Goal: Information Seeking & Learning: Learn about a topic

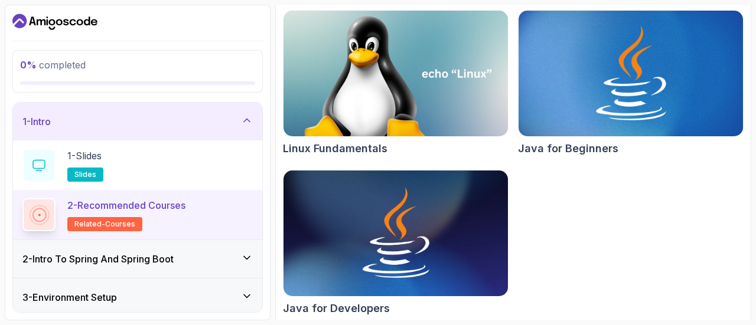
scroll to position [178, 0]
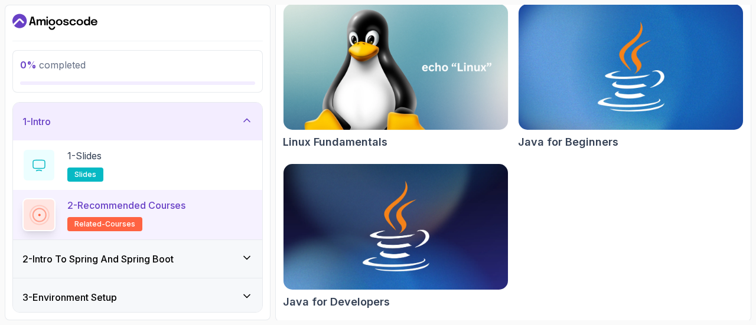
click at [231, 260] on div "2 - Intro To Spring And Spring Boot" at bounding box center [137, 259] width 230 height 14
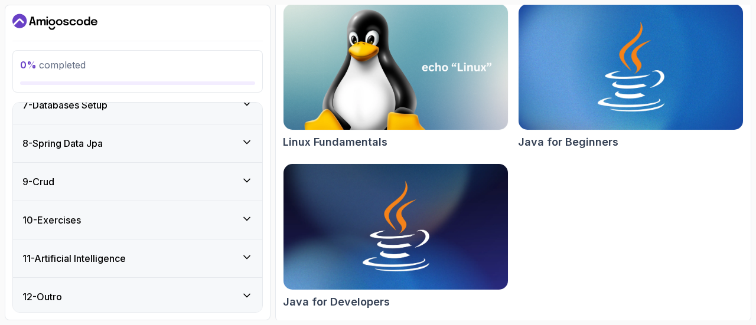
scroll to position [0, 0]
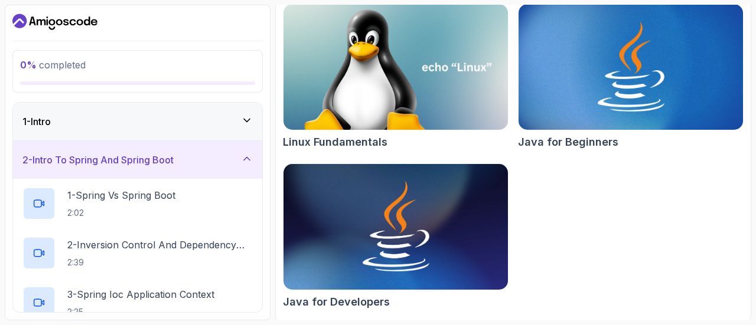
click at [243, 121] on icon at bounding box center [247, 121] width 12 height 12
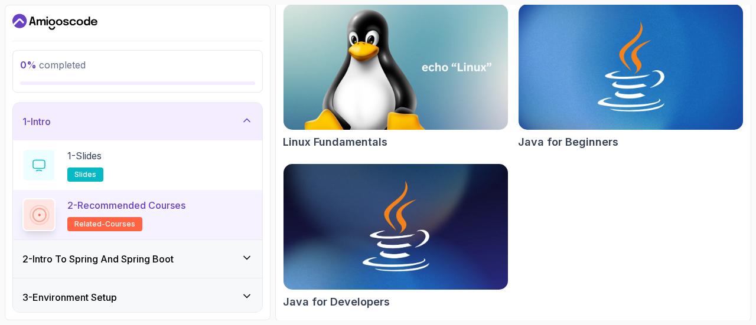
click at [164, 257] on h3 "2 - Intro To Spring And Spring Boot" at bounding box center [97, 259] width 151 height 14
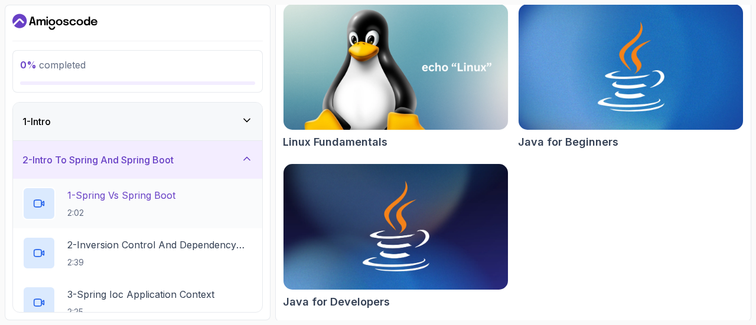
click at [149, 198] on p "1 - Spring Vs Spring Boot" at bounding box center [121, 195] width 108 height 14
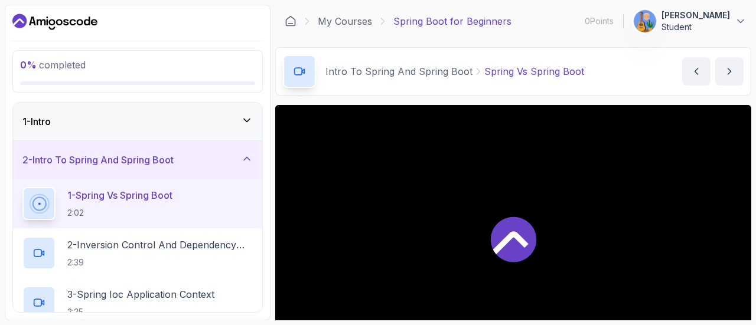
click at [517, 234] on icon at bounding box center [510, 242] width 35 height 23
click at [515, 242] on icon at bounding box center [513, 239] width 45 height 45
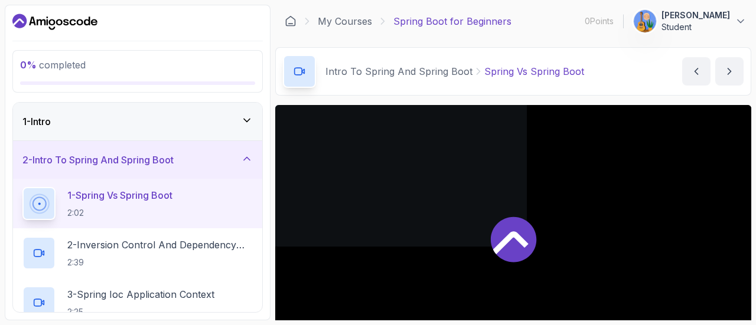
click at [515, 242] on icon at bounding box center [513, 239] width 45 height 45
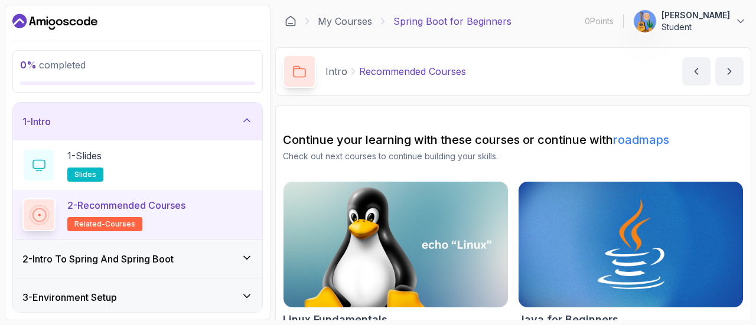
click at [207, 261] on div "2 - Intro To Spring And Spring Boot" at bounding box center [137, 259] width 230 height 14
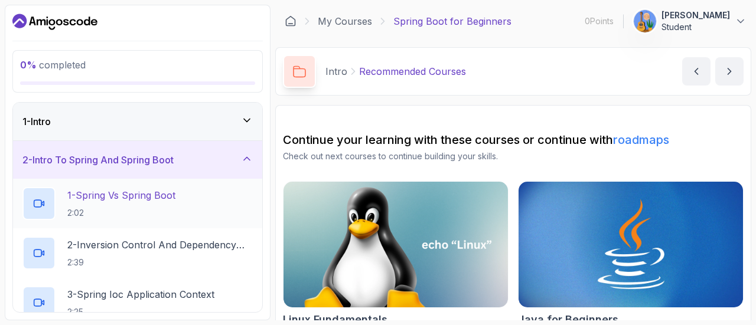
click at [211, 201] on div "1 - Spring Vs Spring Boot 2:02" at bounding box center [137, 203] width 230 height 33
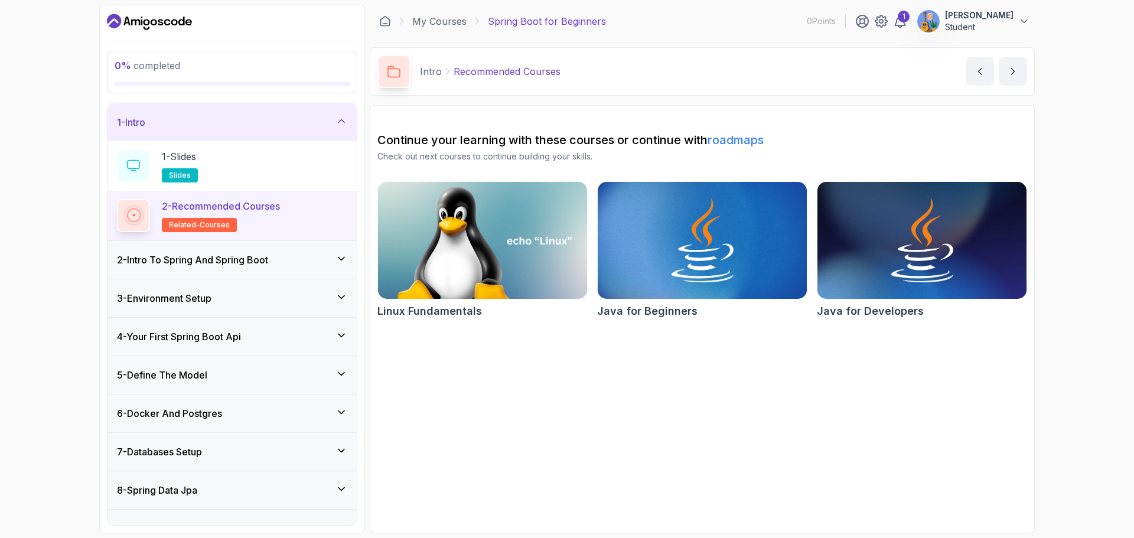
click at [222, 265] on h3 "2 - Intro To Spring And Spring Boot" at bounding box center [192, 260] width 151 height 14
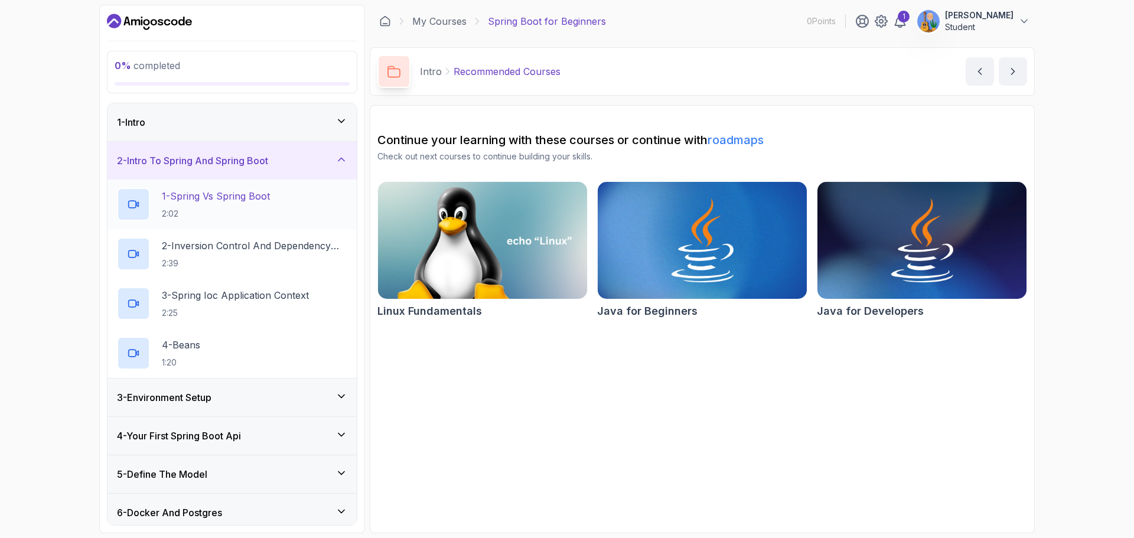
click at [247, 201] on p "1 - Spring Vs Spring Boot" at bounding box center [216, 196] width 108 height 14
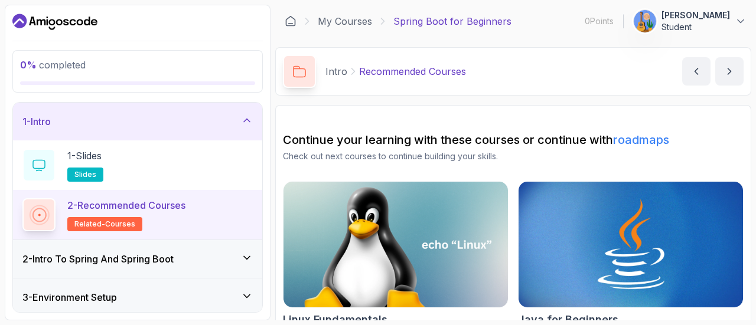
click at [142, 265] on h3 "2 - Intro To Spring And Spring Boot" at bounding box center [97, 259] width 151 height 14
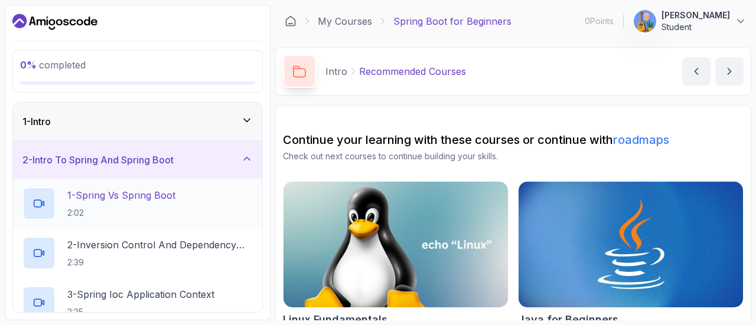
click at [135, 207] on p "2:02" at bounding box center [121, 213] width 108 height 12
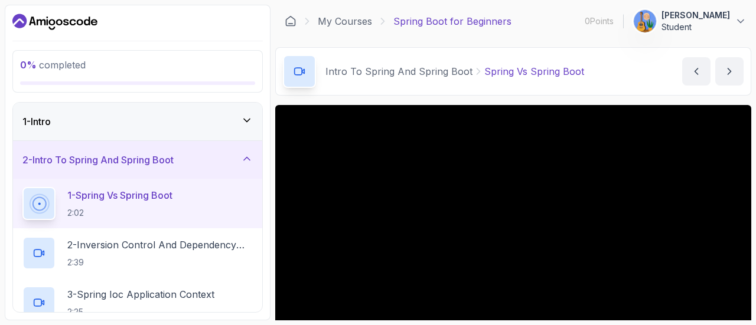
scroll to position [133, 0]
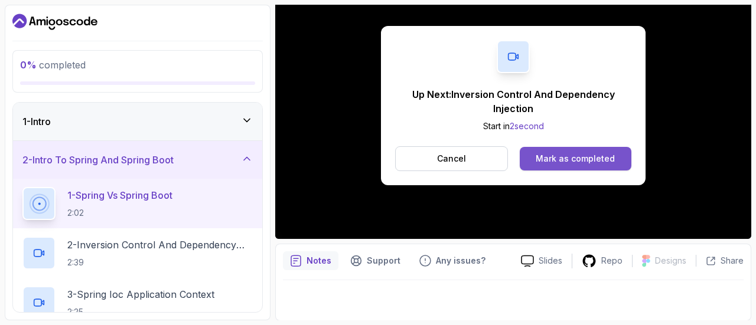
click at [592, 159] on div "Mark as completed" at bounding box center [575, 159] width 79 height 12
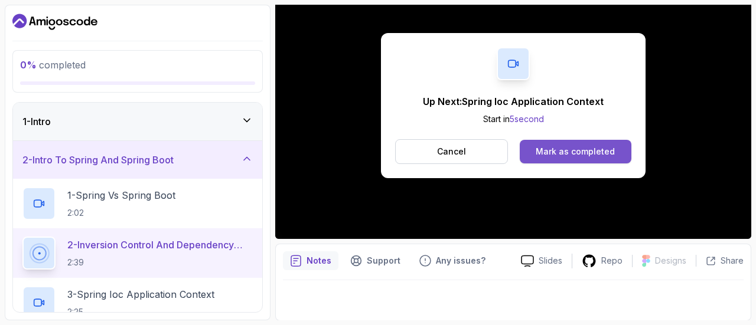
click at [563, 148] on div "Mark as completed" at bounding box center [575, 152] width 79 height 12
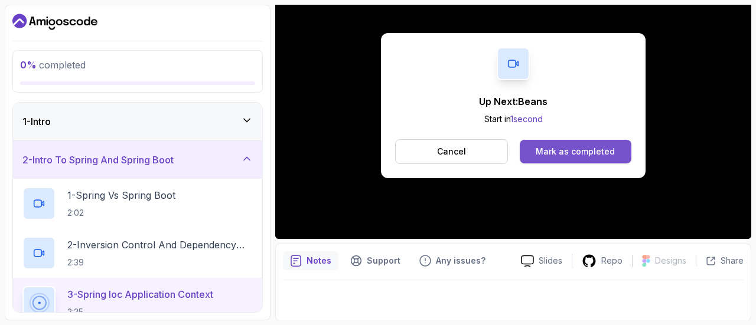
click at [580, 148] on div "Mark as completed" at bounding box center [575, 152] width 79 height 12
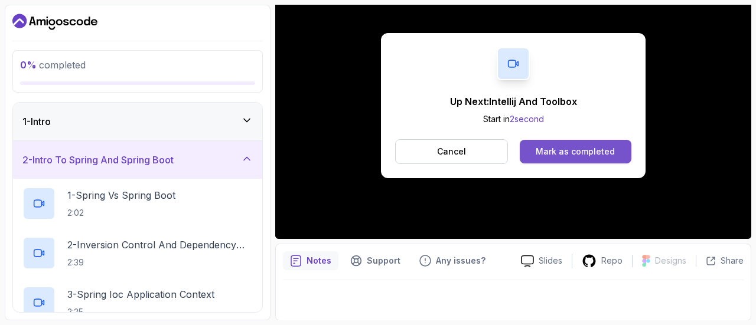
click at [553, 142] on button "Mark as completed" at bounding box center [576, 152] width 112 height 24
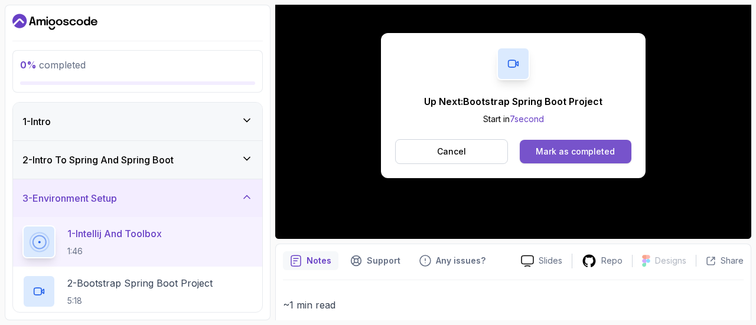
click at [577, 149] on div "Mark as completed" at bounding box center [575, 152] width 79 height 12
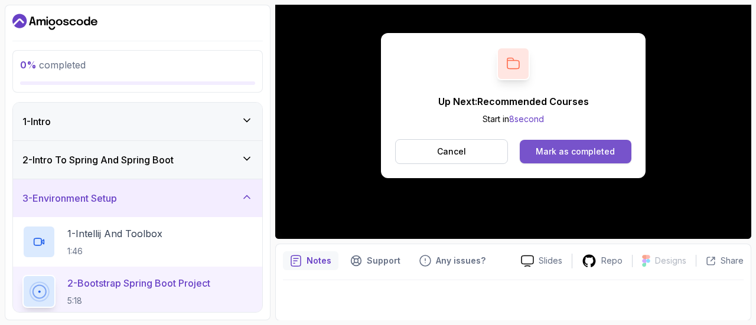
click at [585, 151] on div "Mark as completed" at bounding box center [575, 152] width 79 height 12
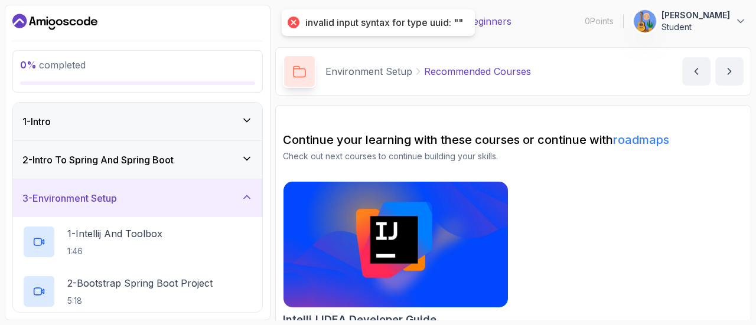
click at [244, 194] on icon at bounding box center [247, 197] width 12 height 12
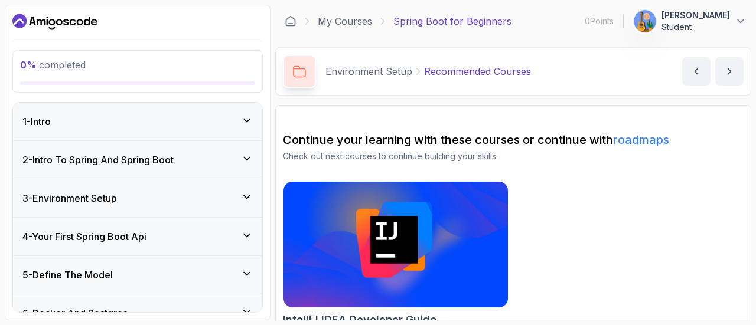
click at [249, 199] on icon at bounding box center [247, 197] width 12 height 12
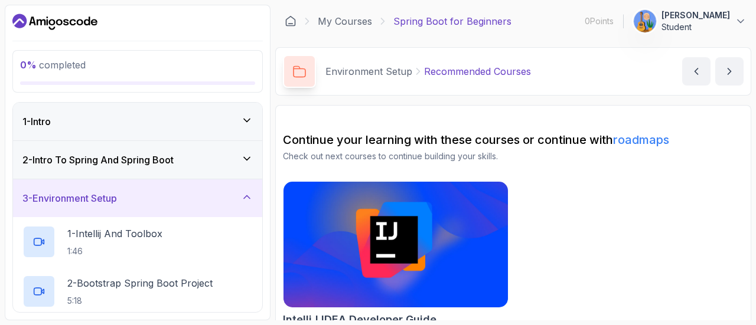
click at [285, 71] on div at bounding box center [299, 71] width 33 height 33
click at [298, 69] on icon at bounding box center [299, 72] width 13 height 12
drag, startPoint x: 266, startPoint y: 227, endPoint x: 269, endPoint y: 240, distance: 13.9
click at [269, 240] on div "0 % completed 1 - Intro 2 - Intro To Spring And Spring Boot 3 - Environment Set…" at bounding box center [138, 163] width 266 height 316
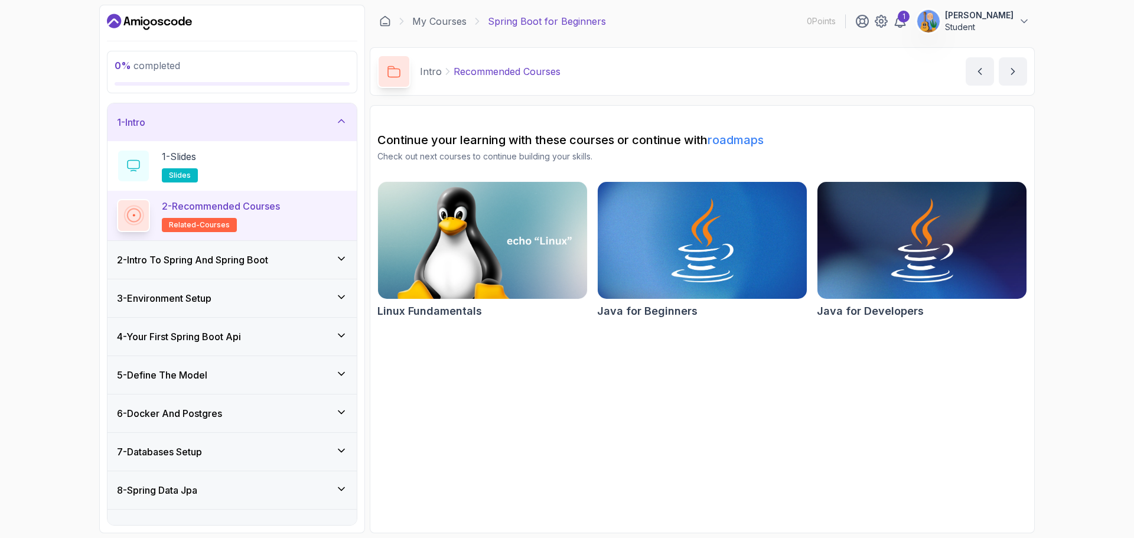
click at [341, 260] on icon at bounding box center [341, 259] width 12 height 12
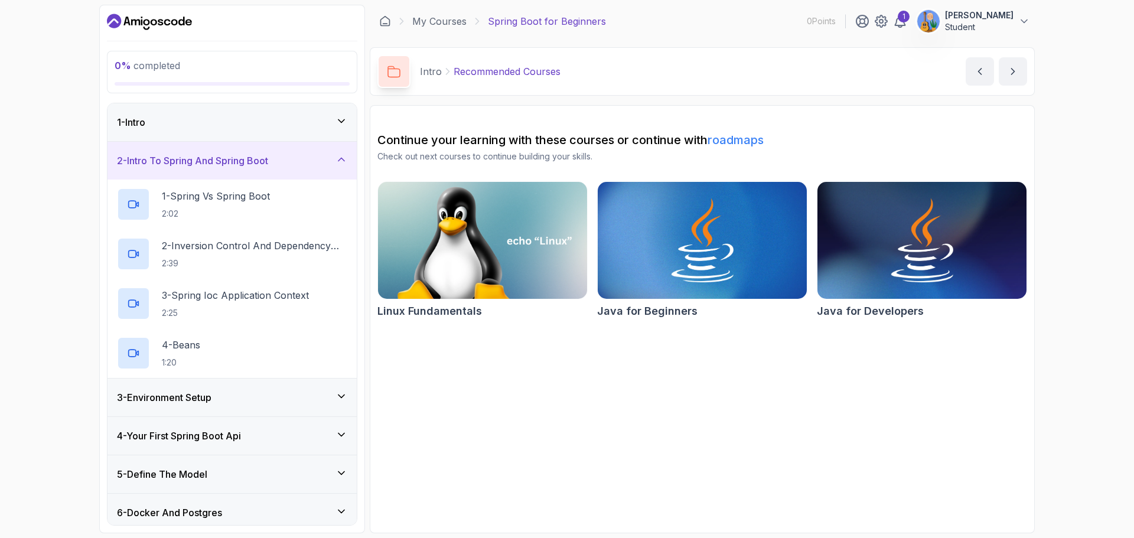
click at [340, 160] on icon at bounding box center [341, 159] width 6 height 3
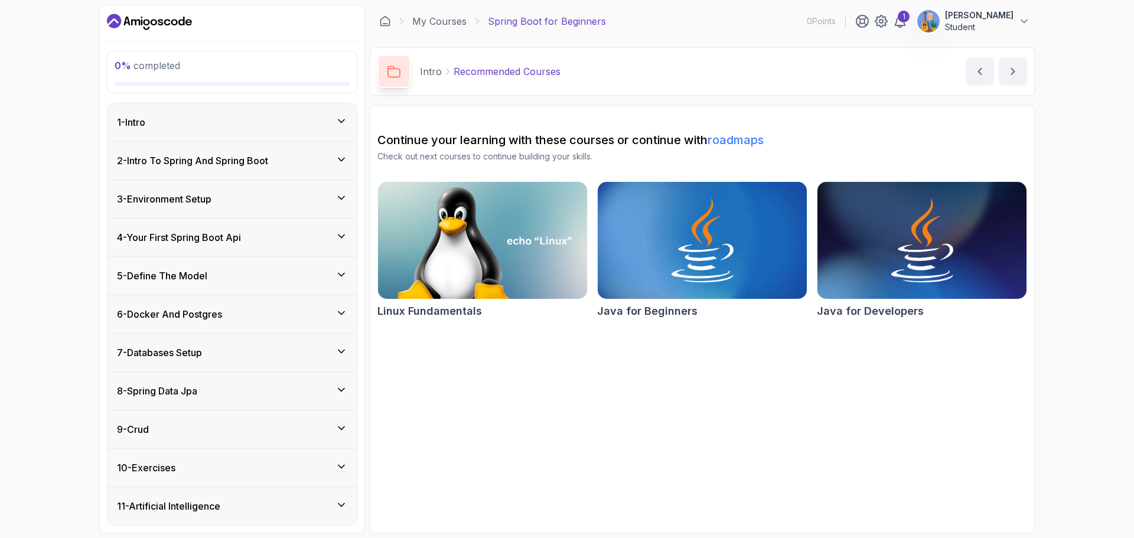
click at [338, 197] on icon at bounding box center [341, 198] width 12 height 12
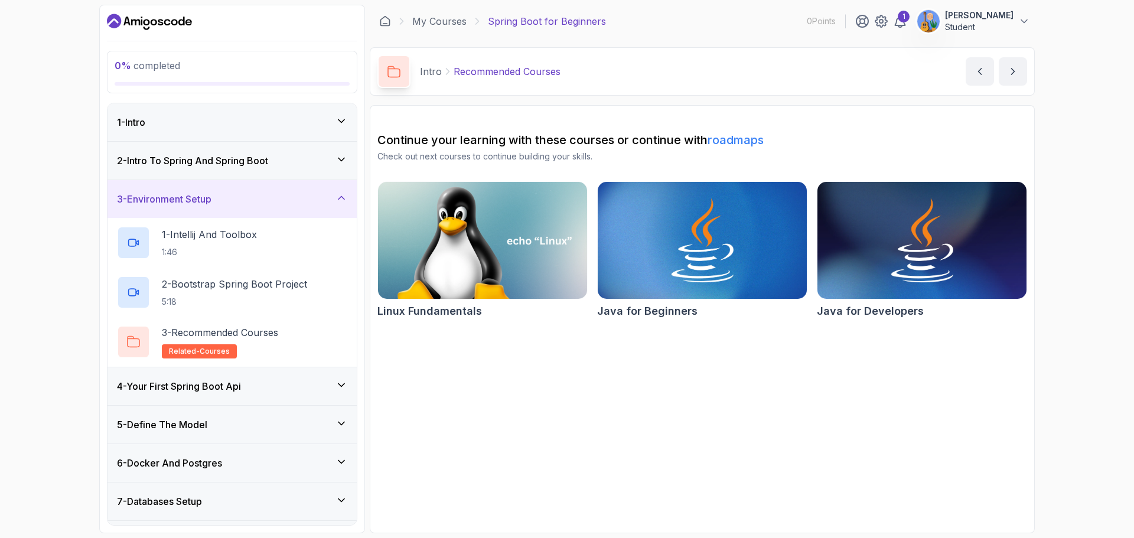
click at [340, 325] on icon at bounding box center [341, 385] width 12 height 12
